Goal: Find specific page/section: Find specific page/section

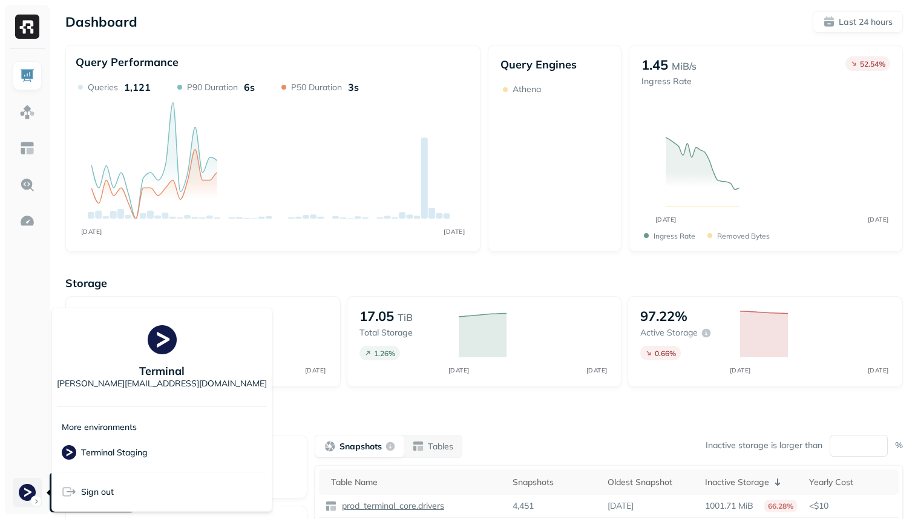
click at [21, 478] on html "Dashboard Last 24 hours Query Performance OCT 09 OCT 10 Queries 1,121 P90 Durat…" at bounding box center [457, 337] width 915 height 674
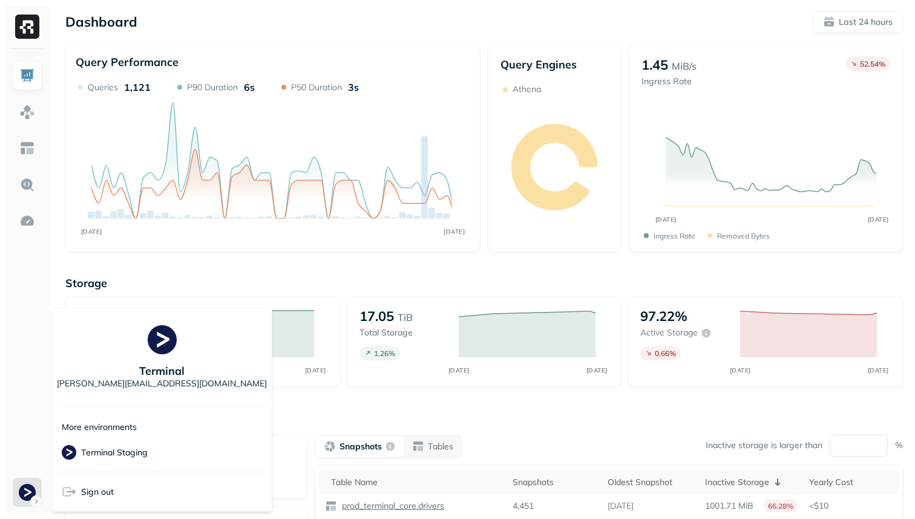
click at [25, 485] on html "Dashboard Last 24 hours Query Performance OCT 09 OCT 10 Queries 1,121 P90 Durat…" at bounding box center [457, 337] width 915 height 674
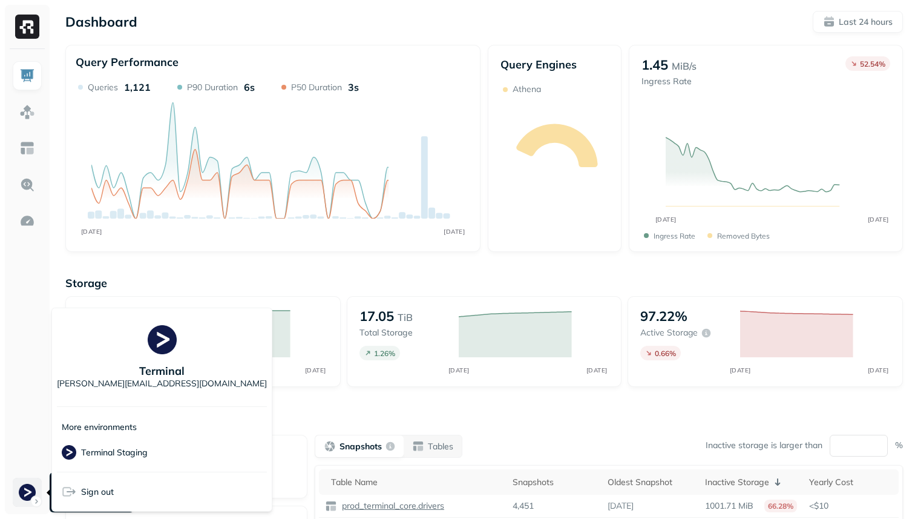
click at [30, 486] on html "Dashboard Last 24 hours Query Performance OCT 09 OCT 10 Queries 1,121 P90 Durat…" at bounding box center [457, 337] width 915 height 674
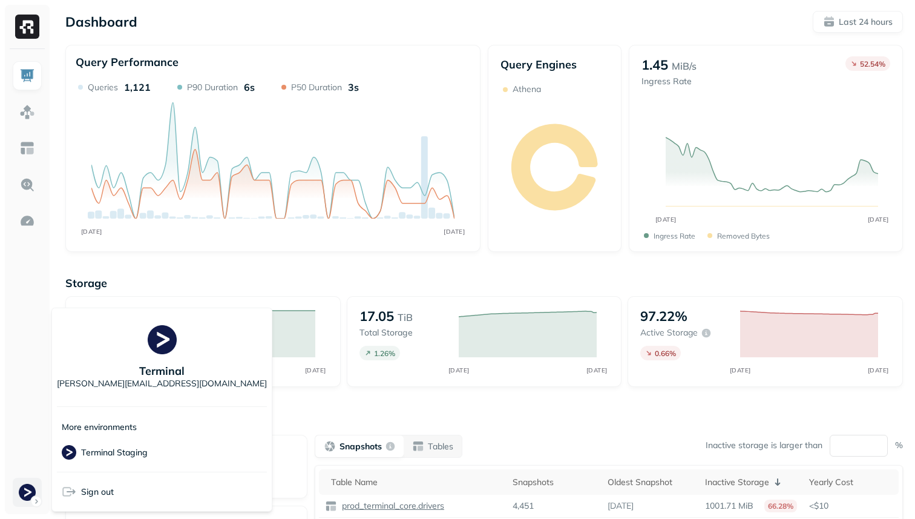
click at [30, 486] on html "Dashboard Last 24 hours Query Performance OCT 09 OCT 10 Queries 1,121 P90 Durat…" at bounding box center [457, 337] width 915 height 674
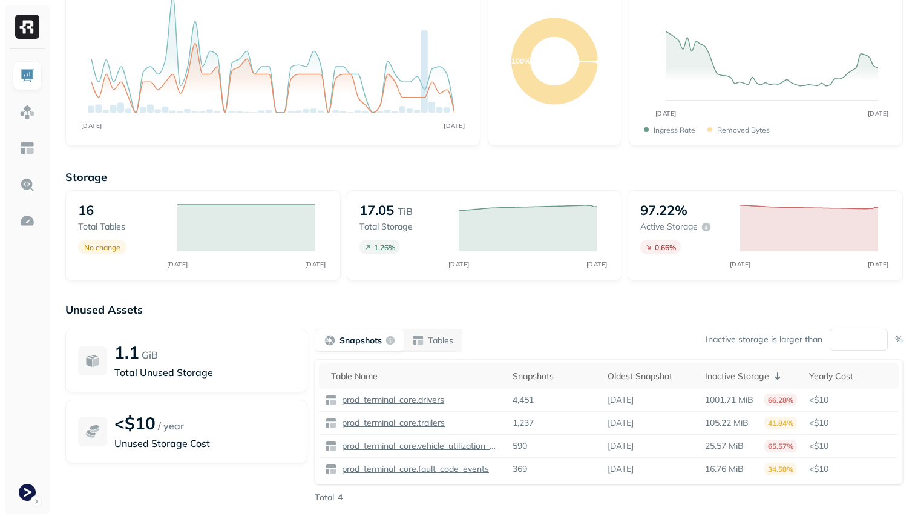
scroll to position [155, 0]
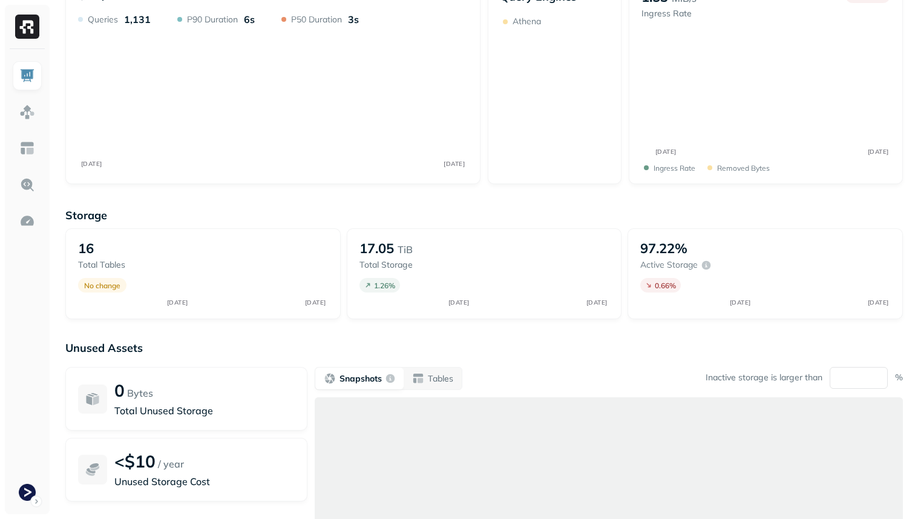
scroll to position [68, 0]
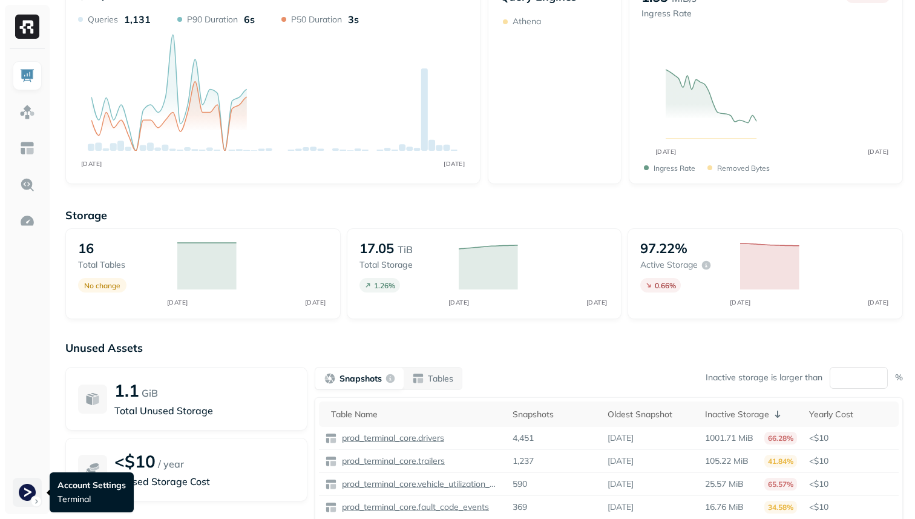
click at [36, 504] on html "Dashboard Last 24 hours Query Performance OCT 09 OCT 10 Queries 1,131 P90 Durat…" at bounding box center [457, 269] width 915 height 674
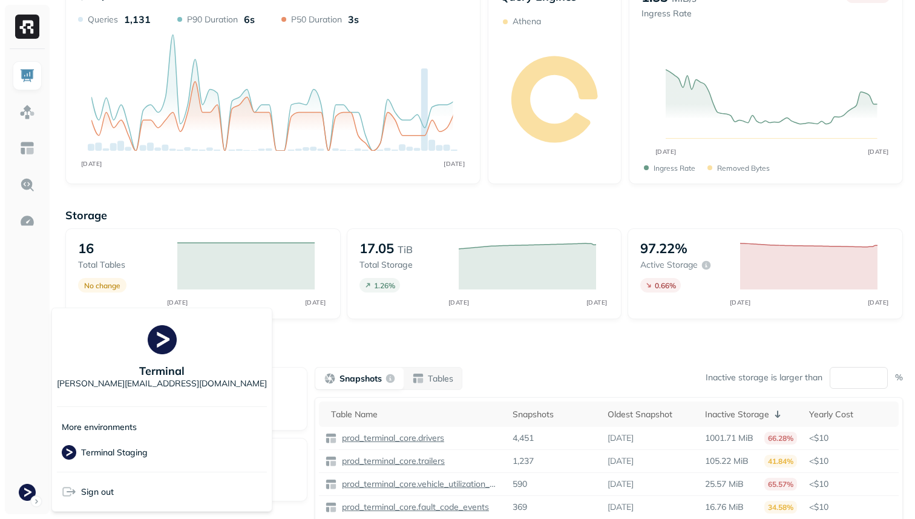
click at [32, 495] on html "Dashboard Last 24 hours Query Performance OCT 09 OCT 10 Queries 1,131 P90 Durat…" at bounding box center [457, 269] width 915 height 674
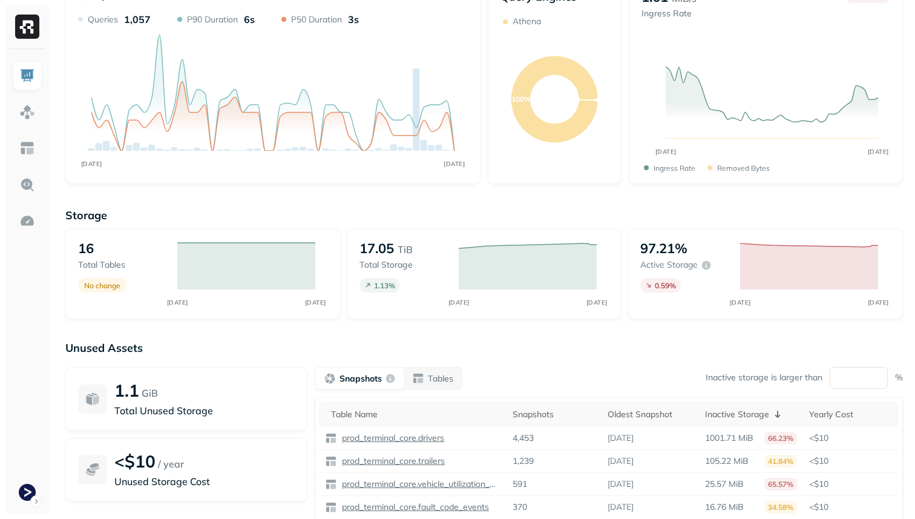
scroll to position [0, 0]
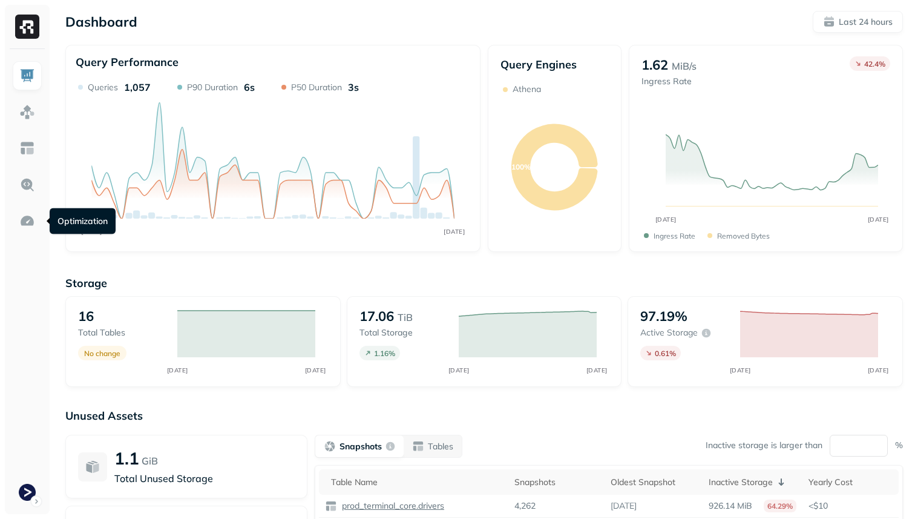
click at [23, 130] on ul at bounding box center [27, 283] width 30 height 445
click at [29, 117] on img at bounding box center [27, 112] width 16 height 16
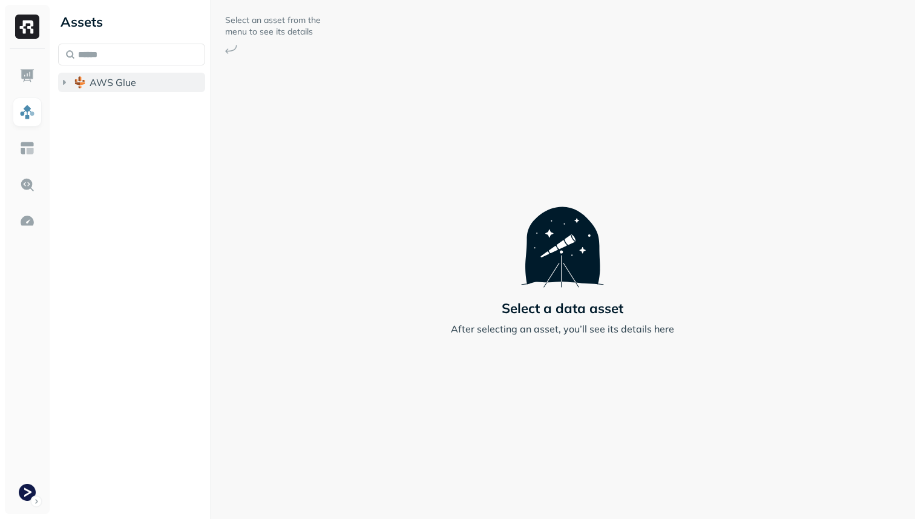
click at [106, 91] on button "AWS Glue" at bounding box center [131, 82] width 147 height 19
click at [109, 99] on span "prod_terminal_core" at bounding box center [146, 105] width 88 height 12
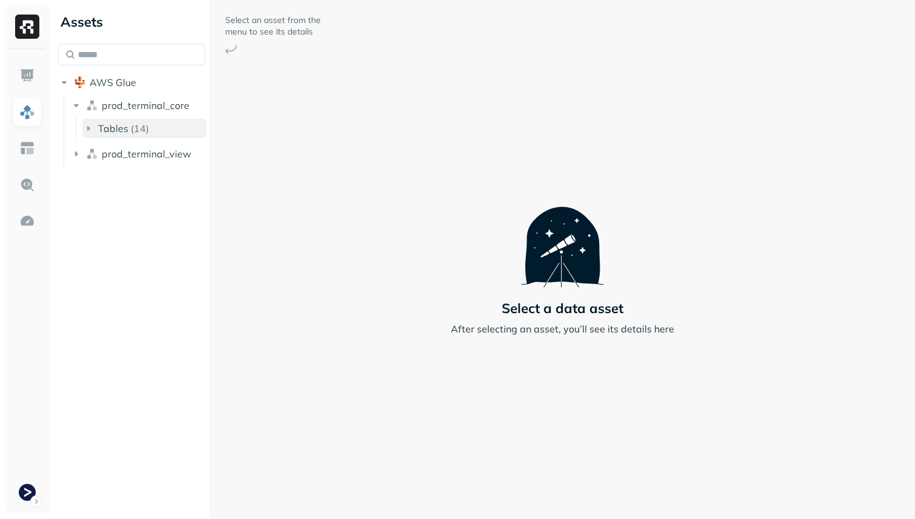
click at [120, 133] on span "Tables" at bounding box center [113, 128] width 30 height 12
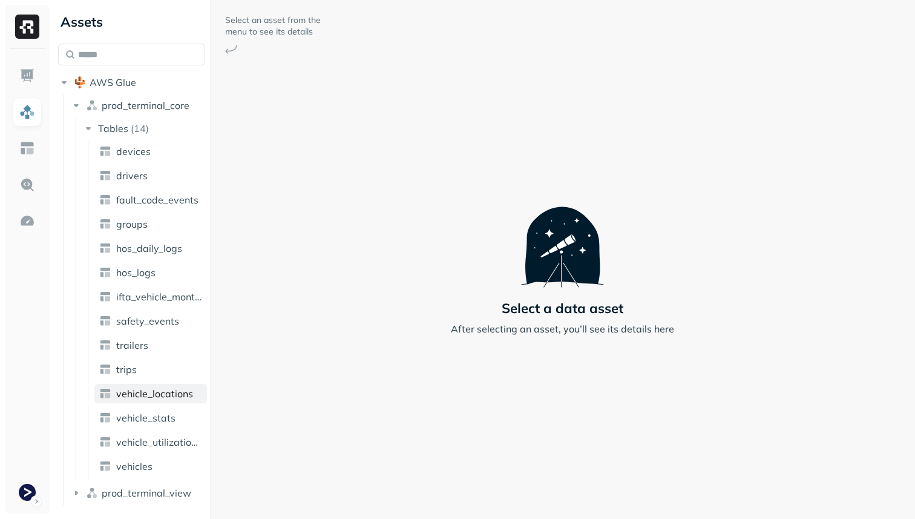
click at [183, 397] on span "vehicle_locations" at bounding box center [154, 393] width 77 height 12
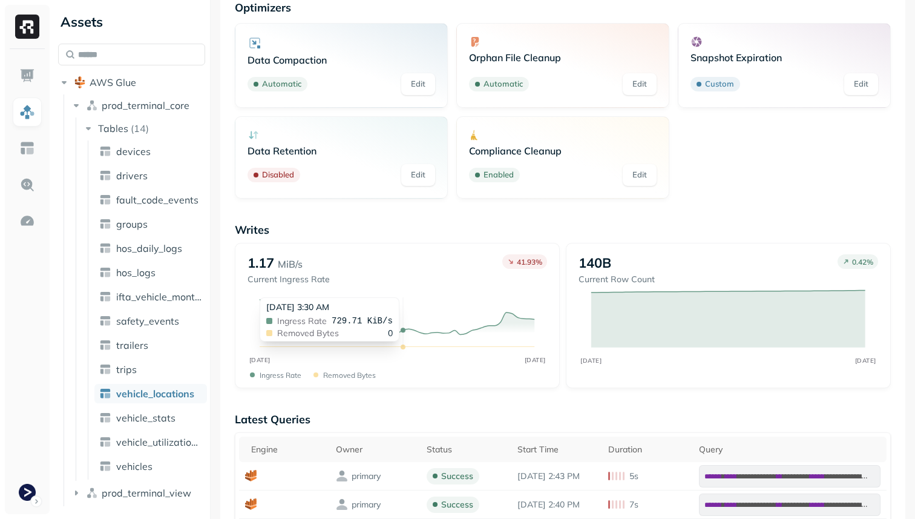
scroll to position [90, 0]
